Goal: Check status: Check status

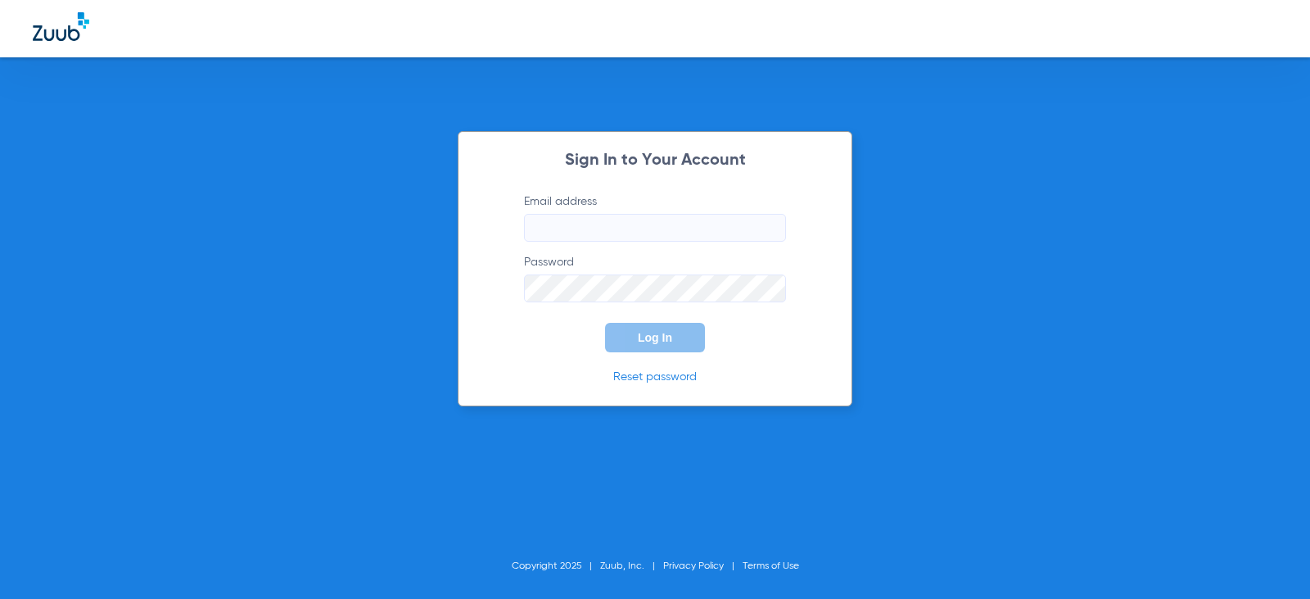
type input "[EMAIL_ADDRESS][DOMAIN_NAME]"
click at [660, 332] on span "Log In" at bounding box center [655, 337] width 34 height 13
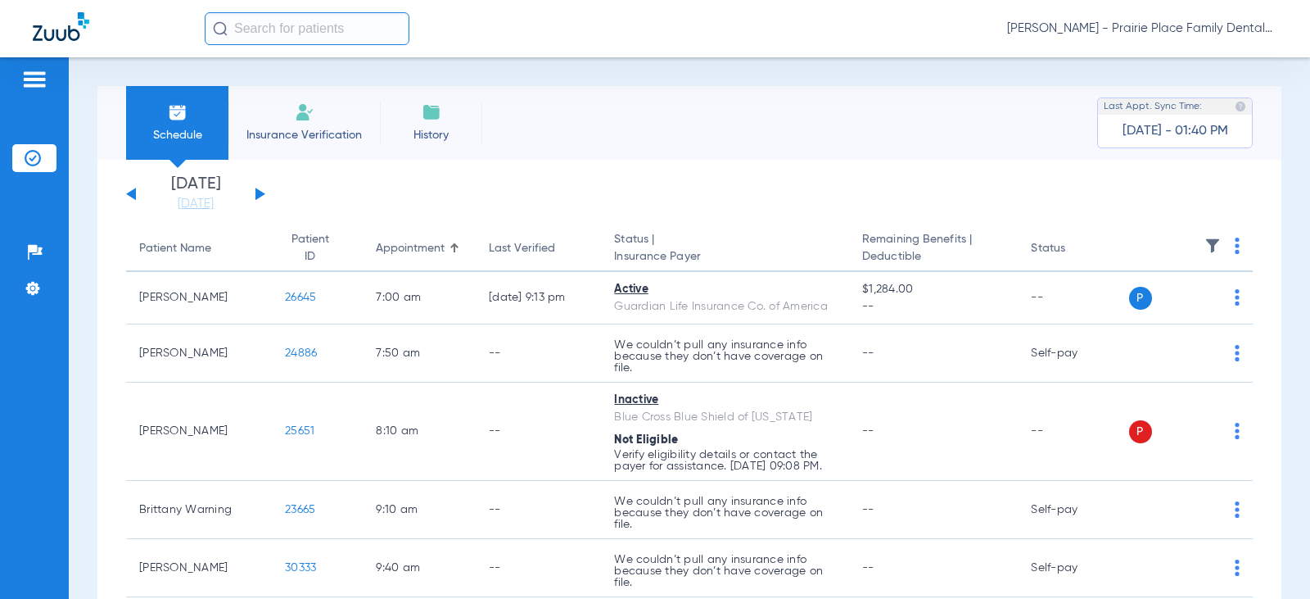
click at [261, 197] on div "[DATE] [DATE] [DATE] [DATE] [DATE] [DATE] [DATE] [DATE] [DATE] [DATE] [DATE] [D…" at bounding box center [195, 194] width 139 height 36
click at [259, 187] on div "[DATE] [DATE] [DATE] [DATE] [DATE] [DATE] [DATE] [DATE] [DATE] [DATE] [DATE] [D…" at bounding box center [195, 194] width 139 height 36
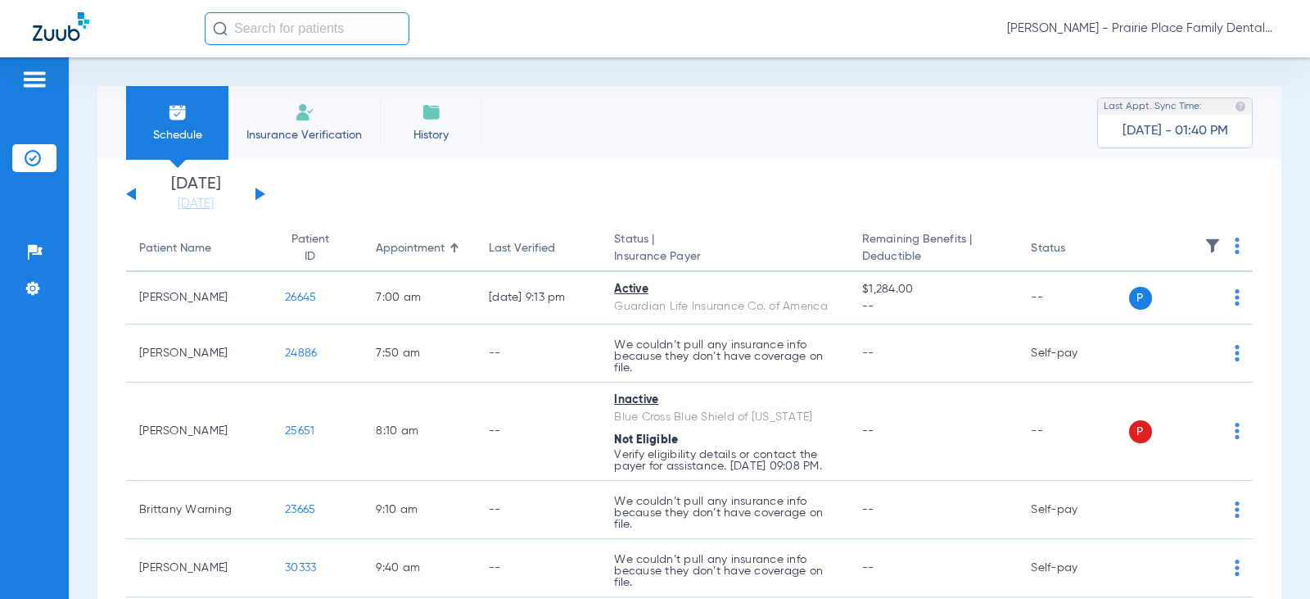
click at [259, 191] on button at bounding box center [261, 194] width 10 height 12
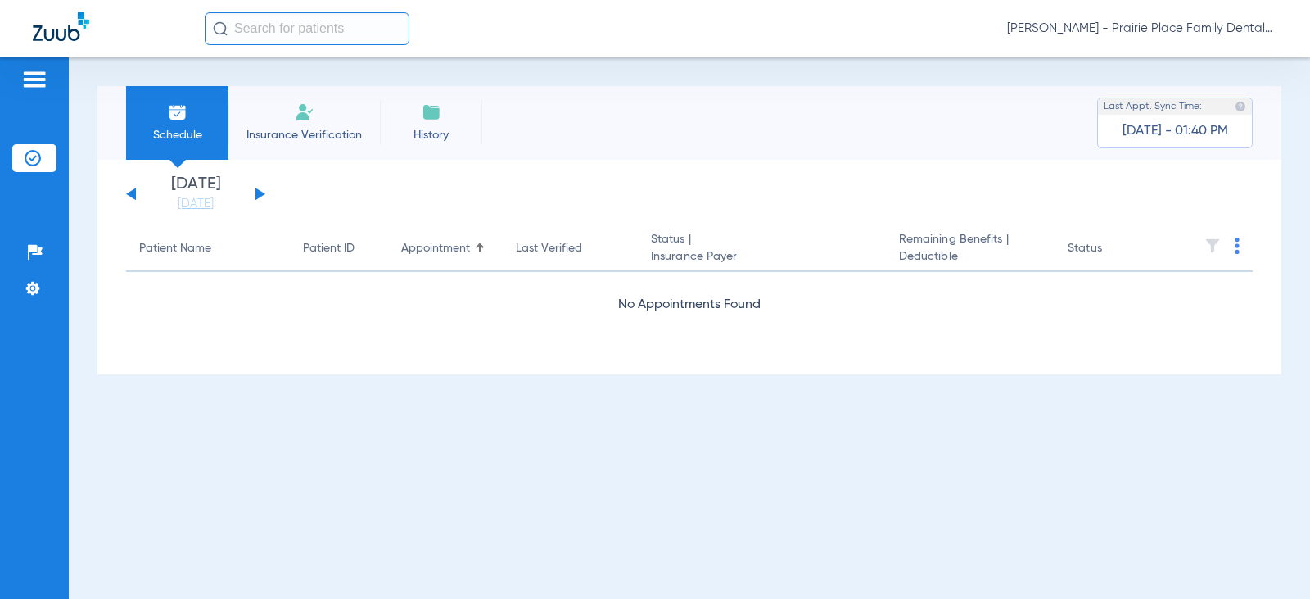
click at [259, 191] on button at bounding box center [261, 194] width 10 height 12
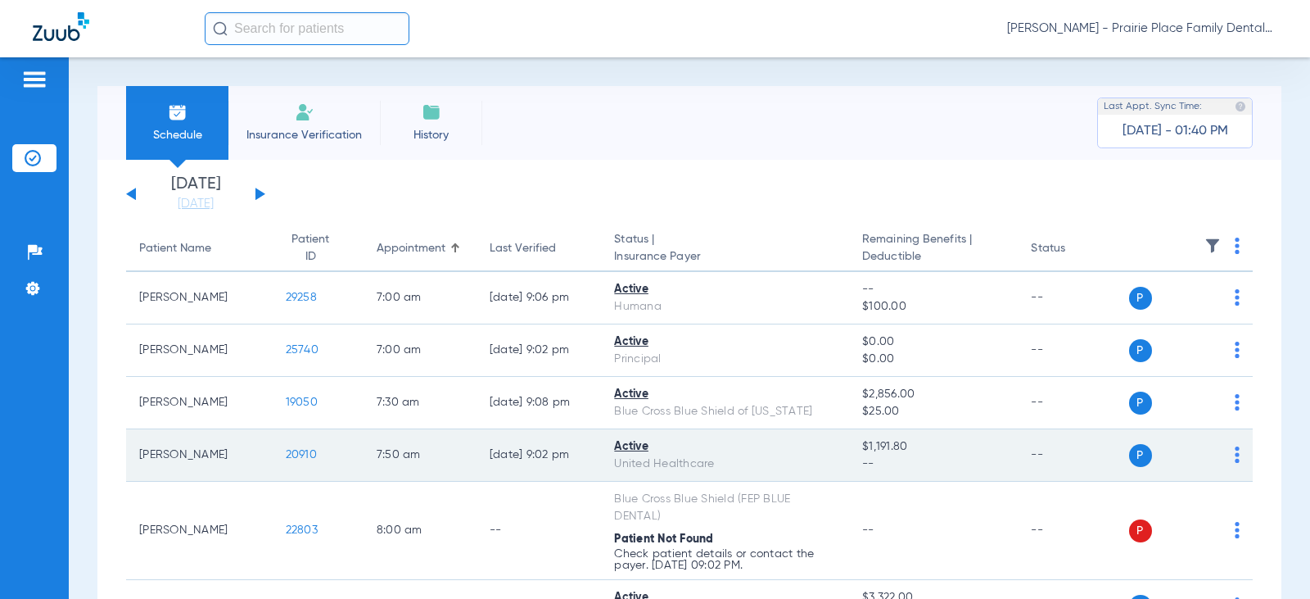
click at [290, 458] on span "20910" at bounding box center [301, 454] width 31 height 11
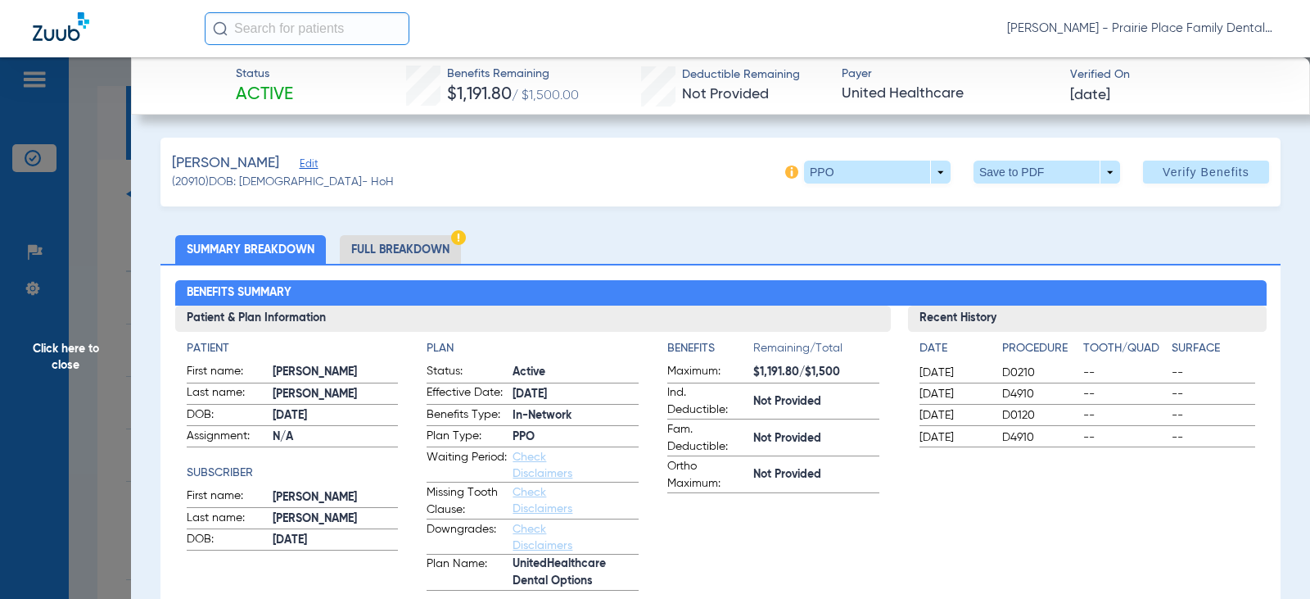
click at [80, 294] on span "Click here to close" at bounding box center [65, 356] width 131 height 599
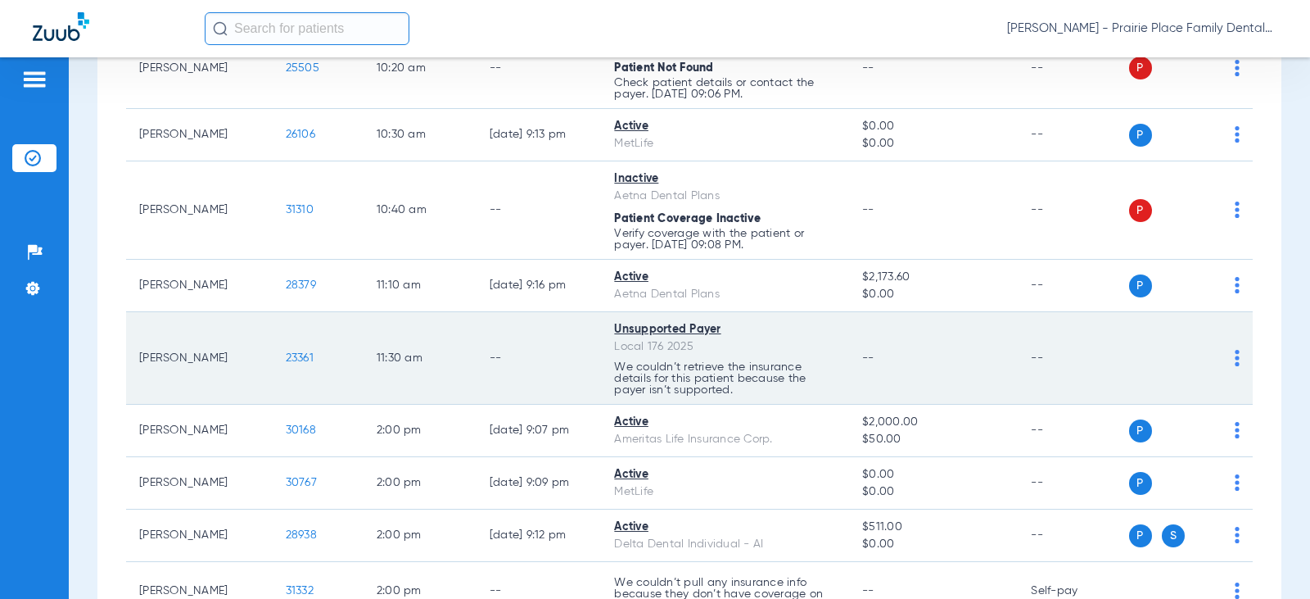
scroll to position [901, 0]
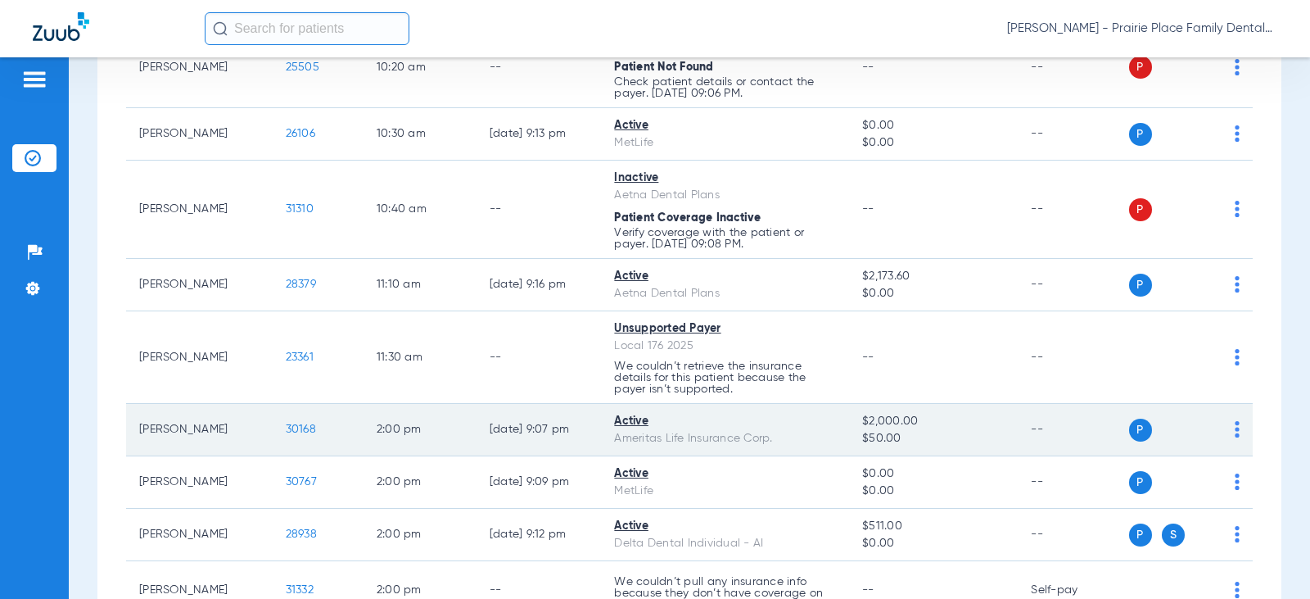
click at [288, 427] on span "30168" at bounding box center [301, 428] width 30 height 11
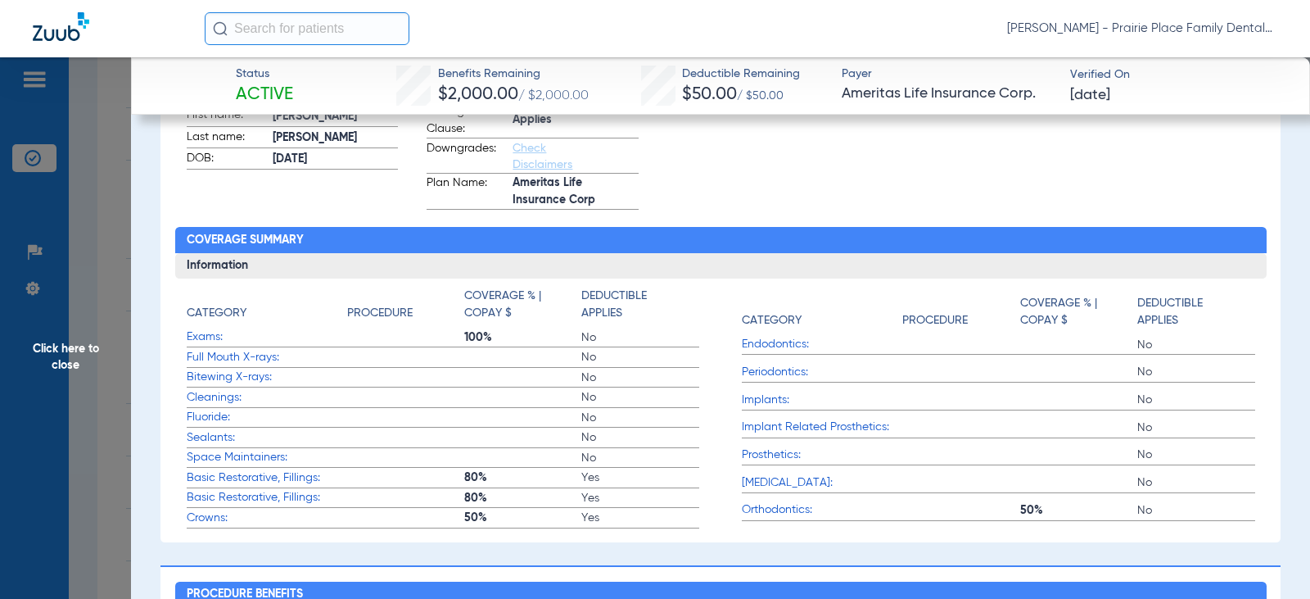
scroll to position [409, 0]
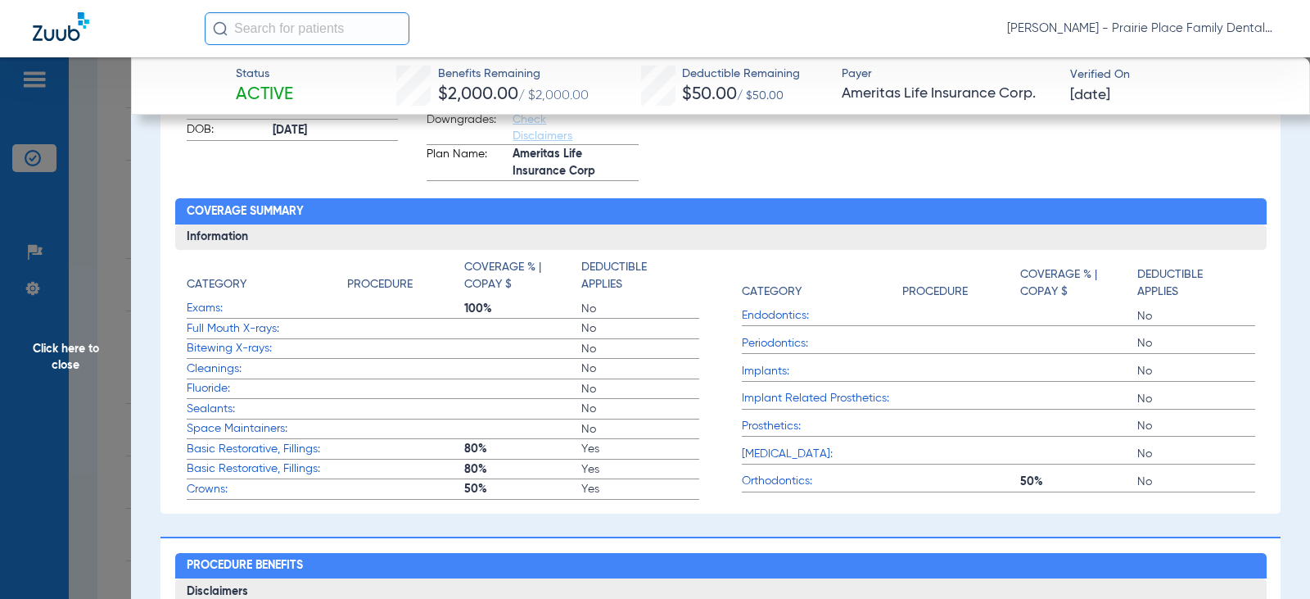
click at [70, 213] on span "Click here to close" at bounding box center [65, 356] width 131 height 599
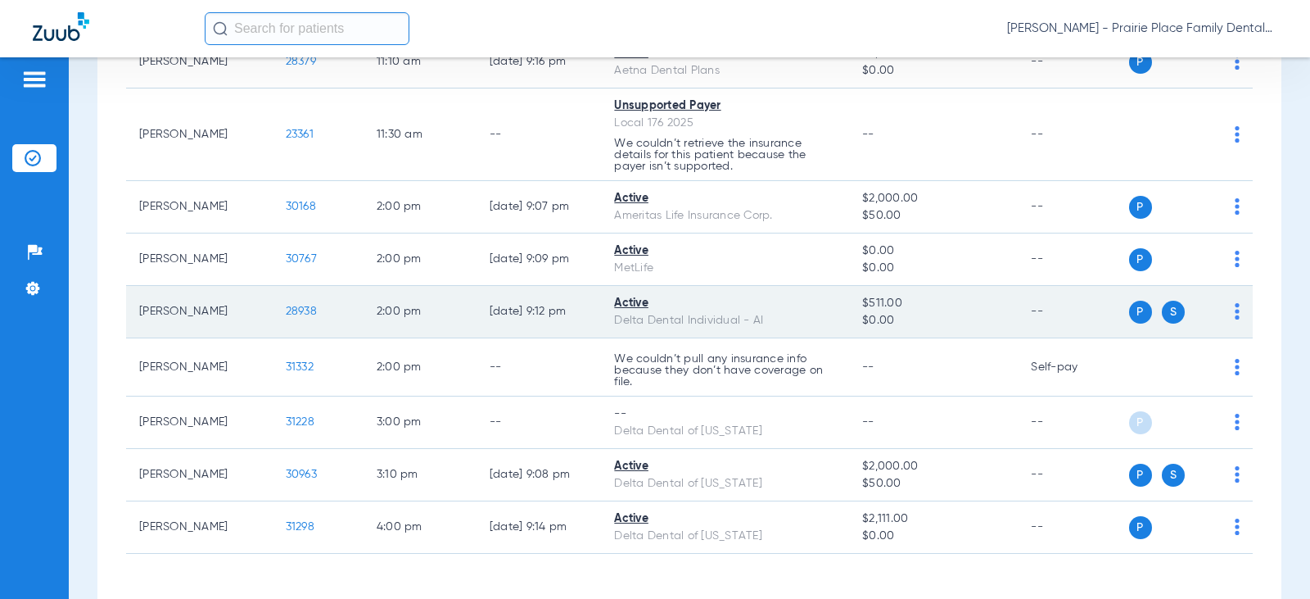
scroll to position [1147, 0]
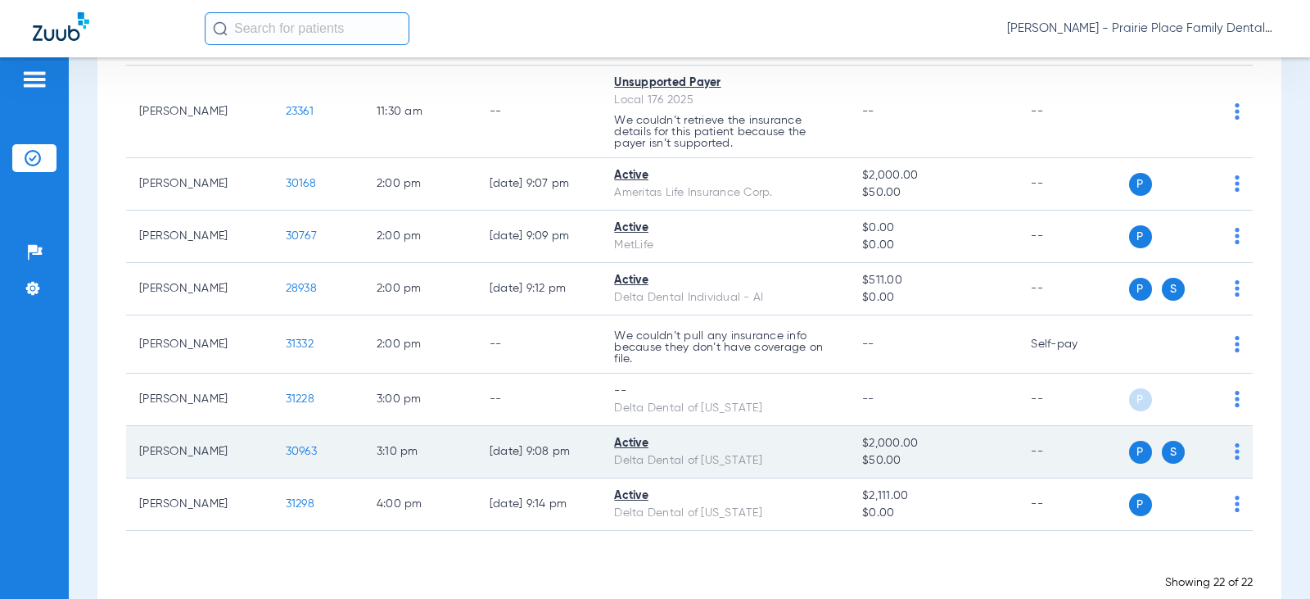
click at [287, 451] on span "30963" at bounding box center [301, 450] width 31 height 11
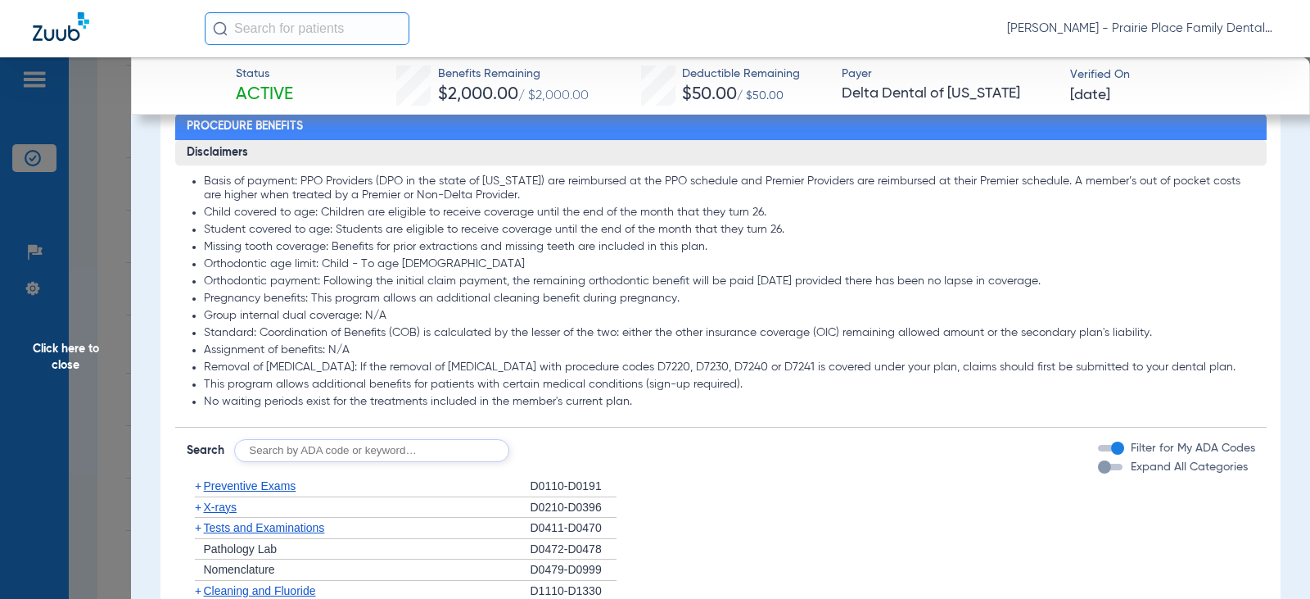
scroll to position [655, 0]
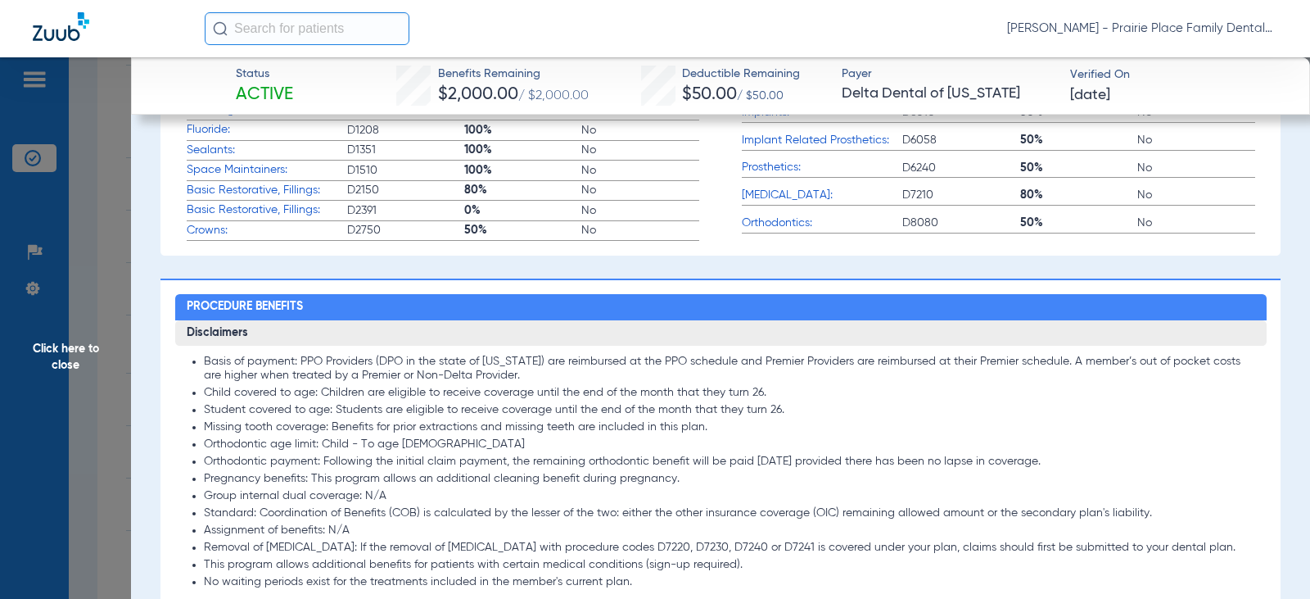
click at [67, 142] on span "Click here to close" at bounding box center [65, 356] width 131 height 599
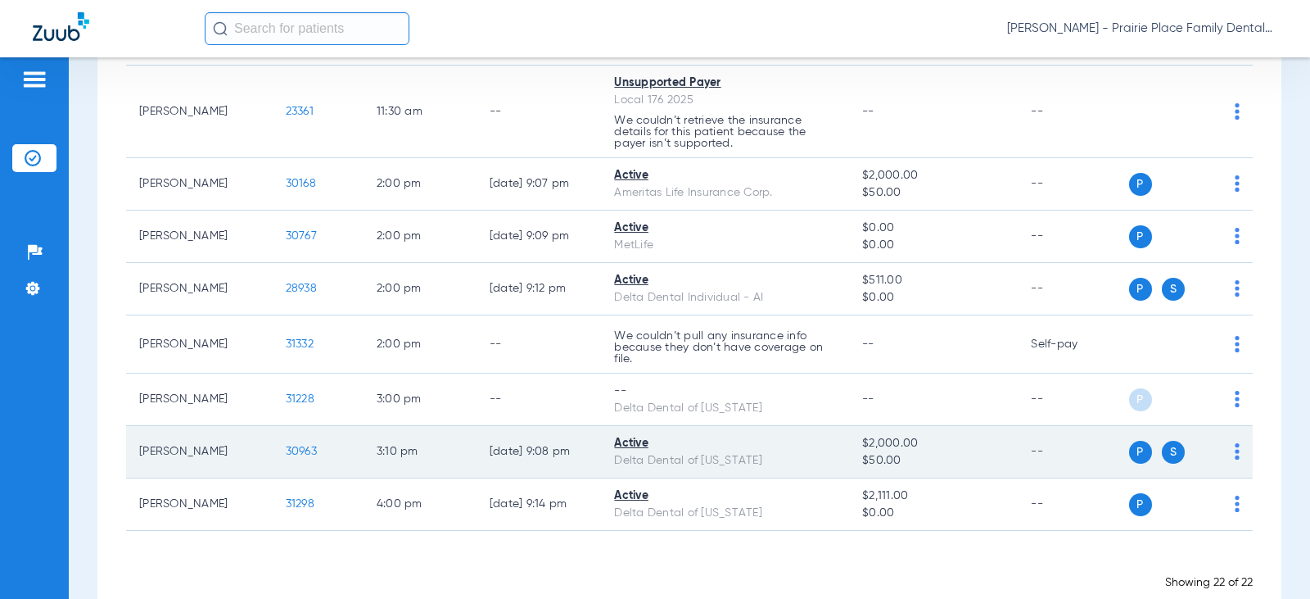
click at [1165, 452] on span "S" at bounding box center [1173, 452] width 23 height 23
click at [286, 453] on span "30963" at bounding box center [301, 450] width 31 height 11
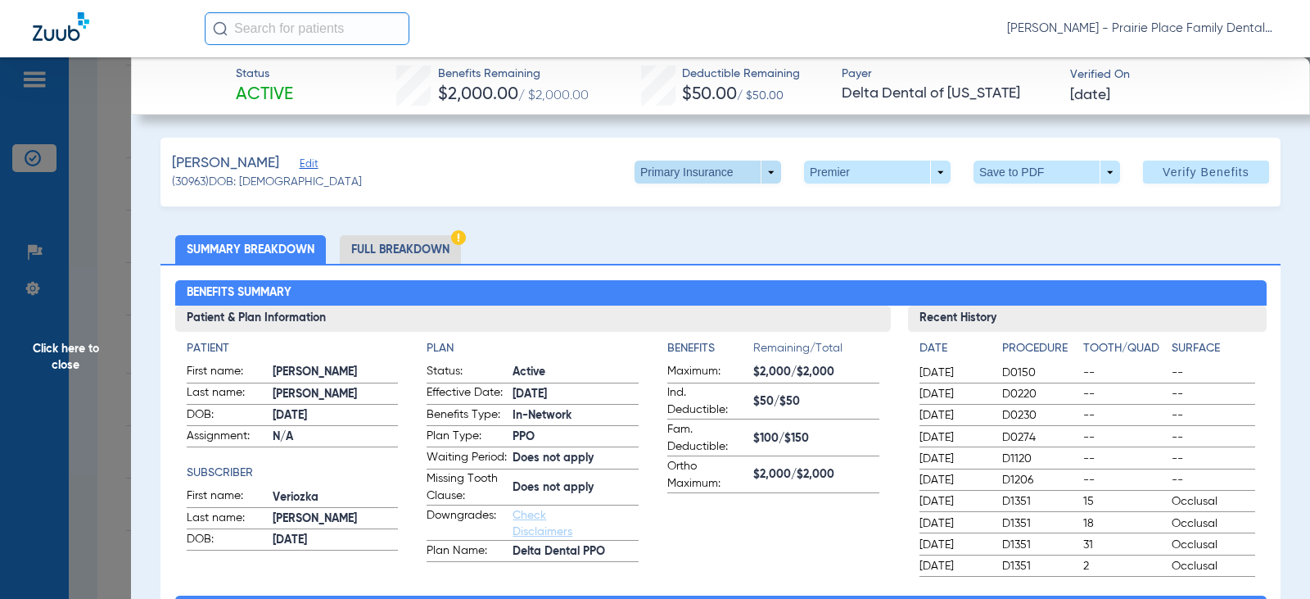
click at [694, 170] on span at bounding box center [708, 171] width 39 height 39
click at [676, 242] on span "Secondary Insurance" at bounding box center [690, 237] width 108 height 11
